Goal: Transaction & Acquisition: Obtain resource

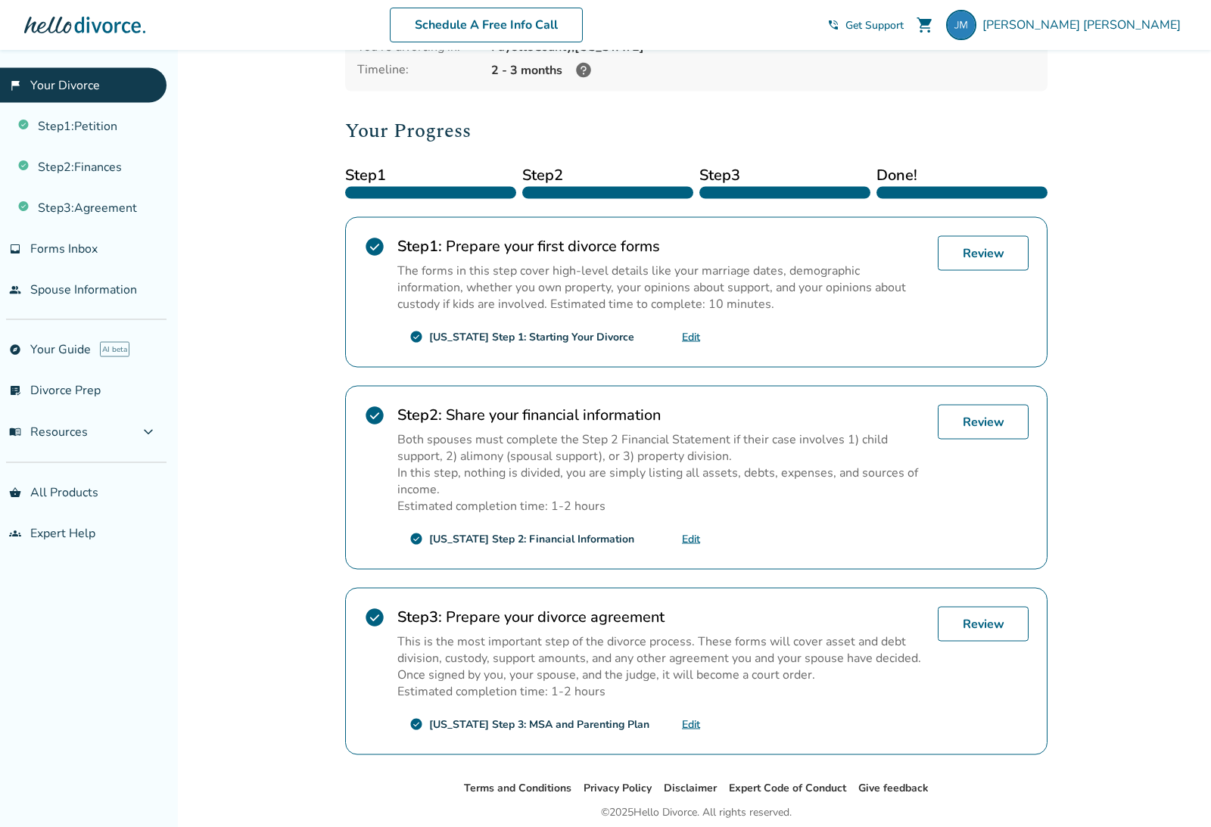
scroll to position [143, 0]
click at [1016, 641] on link "Review" at bounding box center [983, 623] width 91 height 35
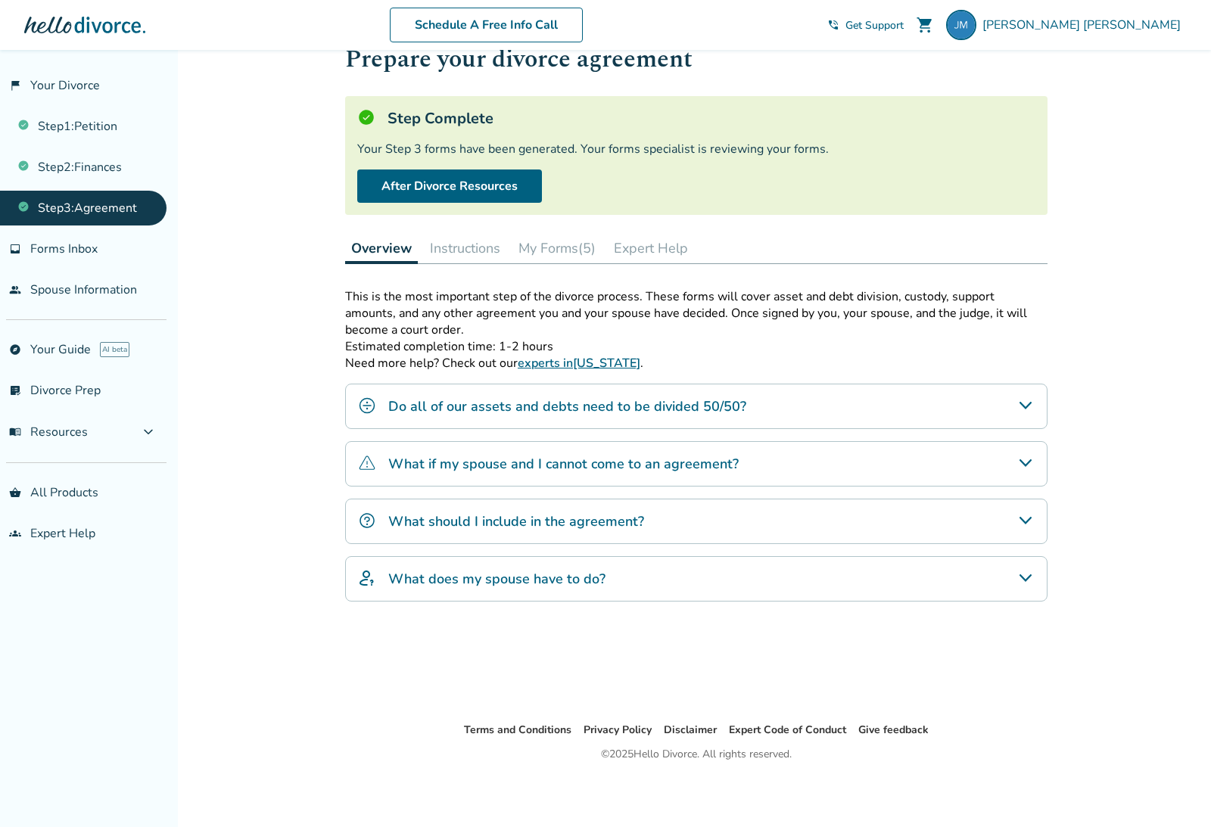
scroll to position [50, 0]
click at [731, 416] on h4 "Do all of our assets and debts need to be divided 50/50?" at bounding box center [567, 408] width 358 height 20
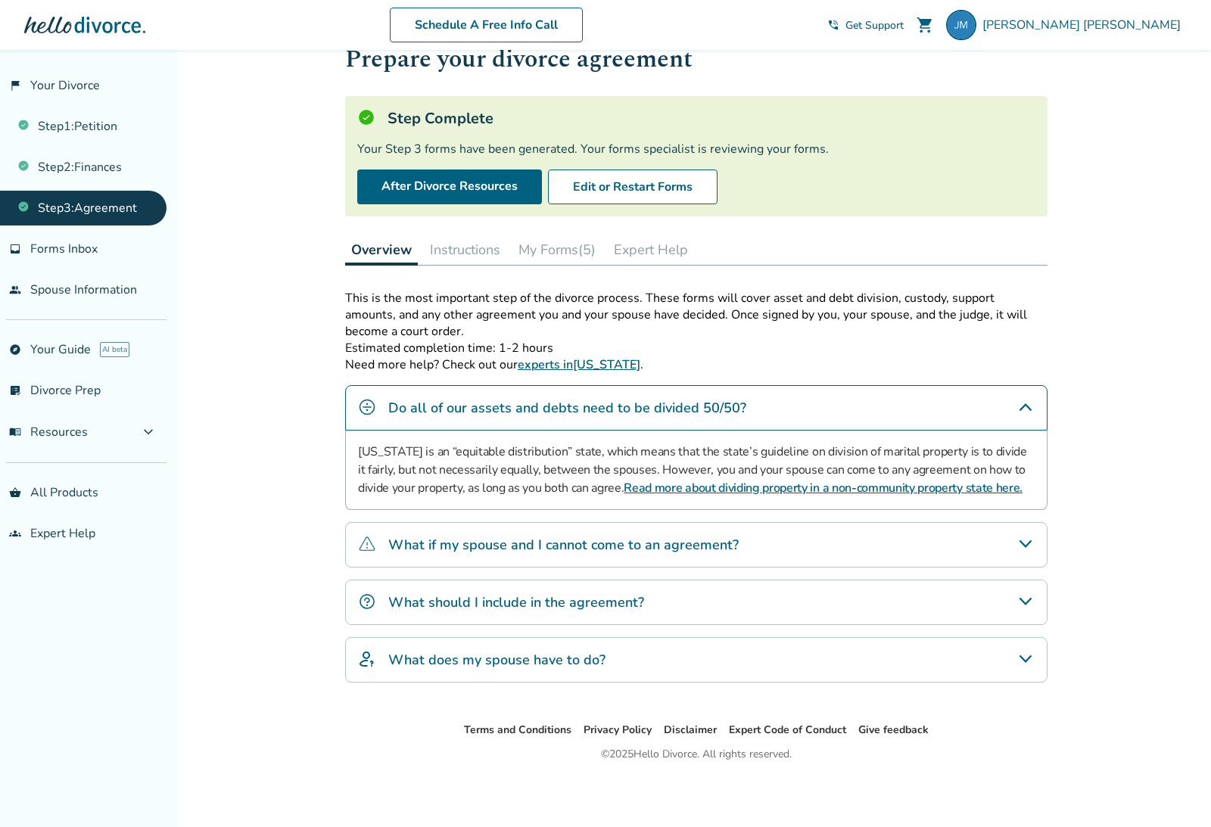
click at [562, 252] on button "My Forms (5)" at bounding box center [556, 250] width 89 height 30
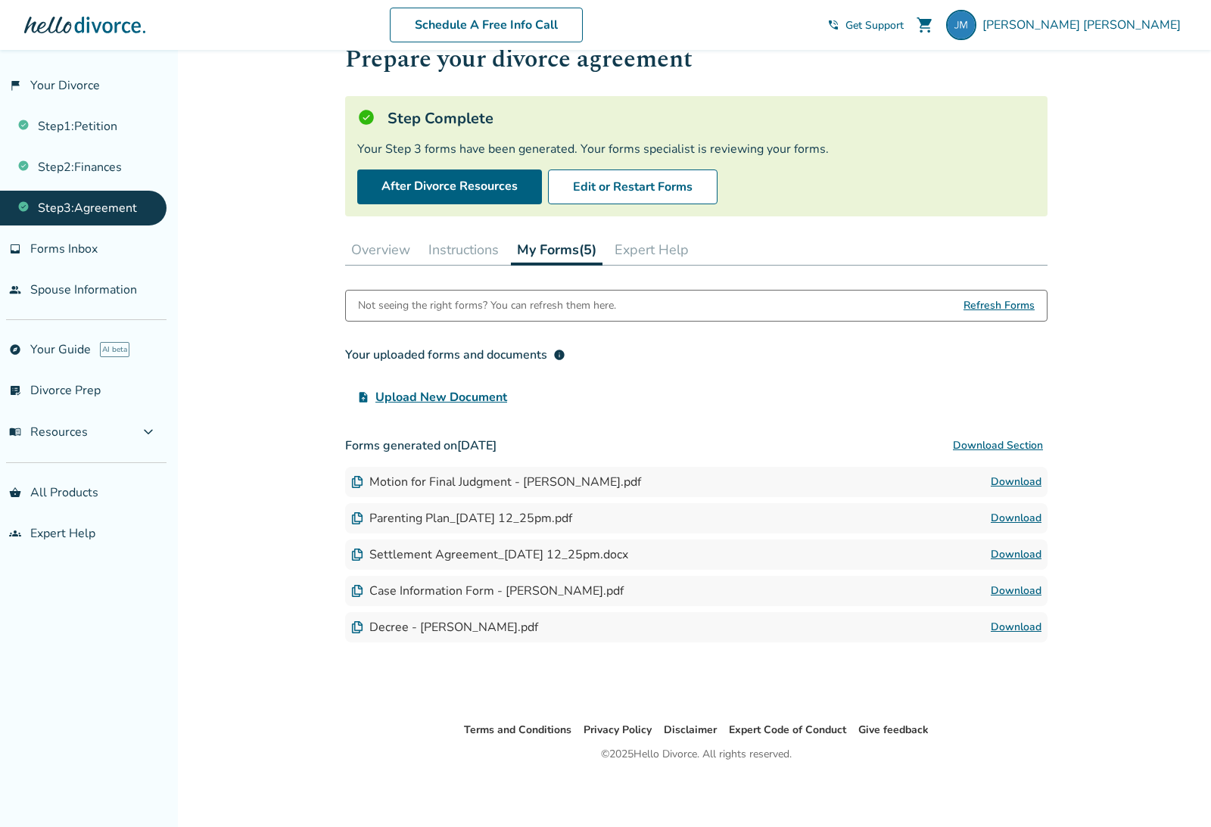
click at [500, 636] on div "Decree - [PERSON_NAME].pdf" at bounding box center [444, 627] width 187 height 17
click at [1027, 636] on link "Download" at bounding box center [1016, 627] width 51 height 18
click at [499, 546] on div "Settlement Agreement_[DATE] 12_25pm.docx" at bounding box center [489, 554] width 277 height 17
click at [1019, 546] on link "Download" at bounding box center [1016, 555] width 51 height 18
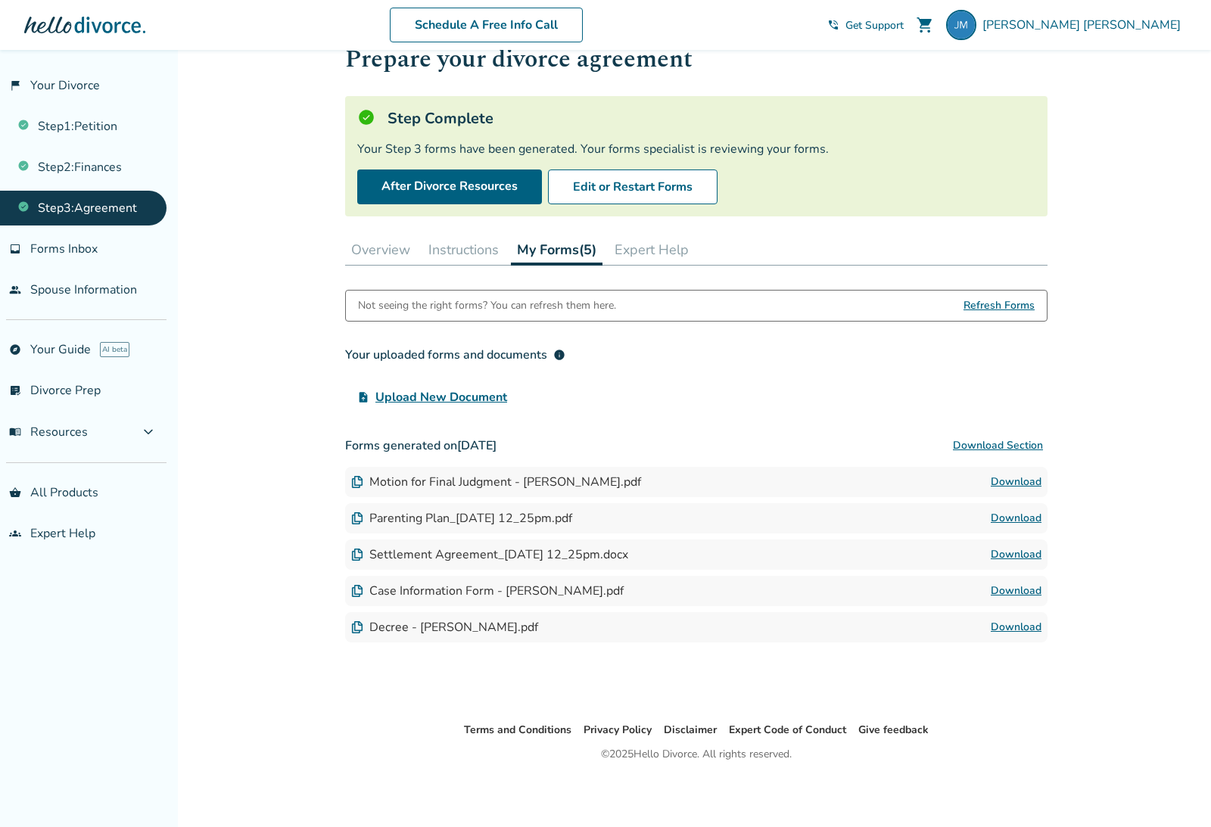
click at [1018, 546] on link "Download" at bounding box center [1016, 555] width 51 height 18
